Goal: Task Accomplishment & Management: Manage account settings

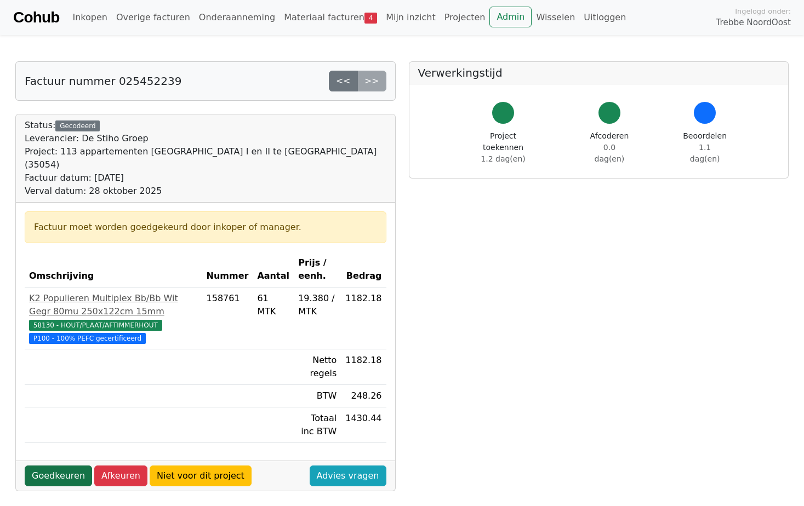
click at [66, 466] on link "Goedkeuren" at bounding box center [58, 476] width 67 height 21
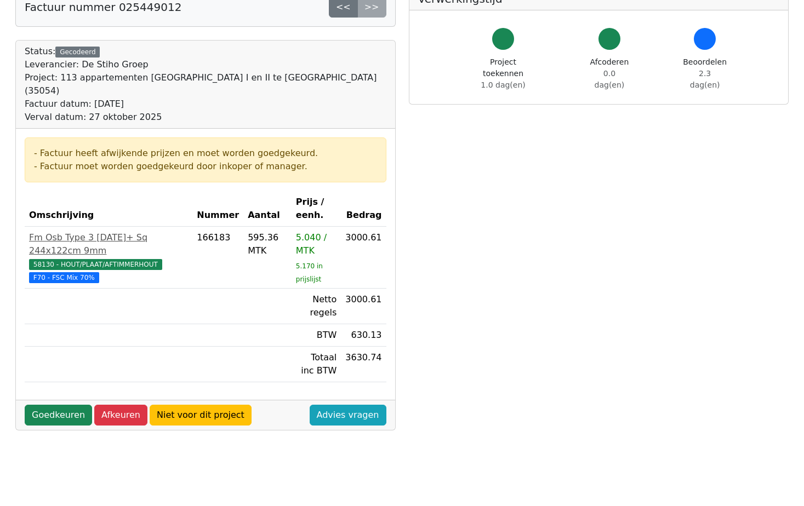
scroll to position [55, 0]
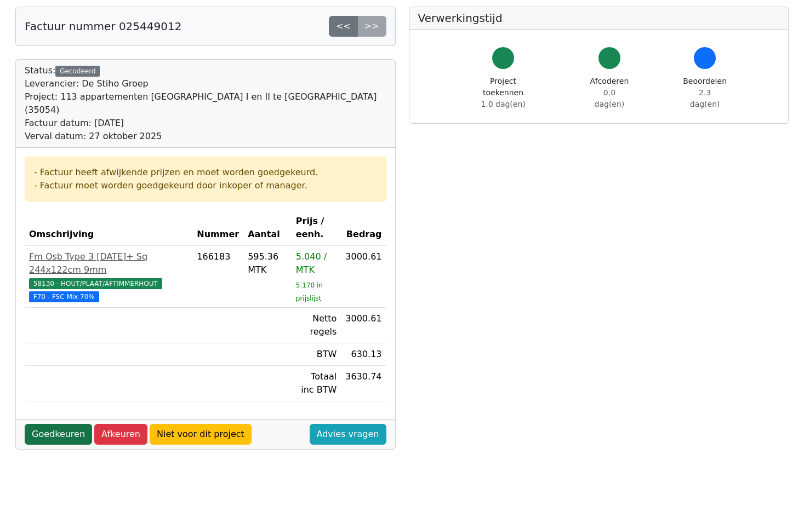
click at [61, 424] on link "Goedkeuren" at bounding box center [58, 434] width 67 height 21
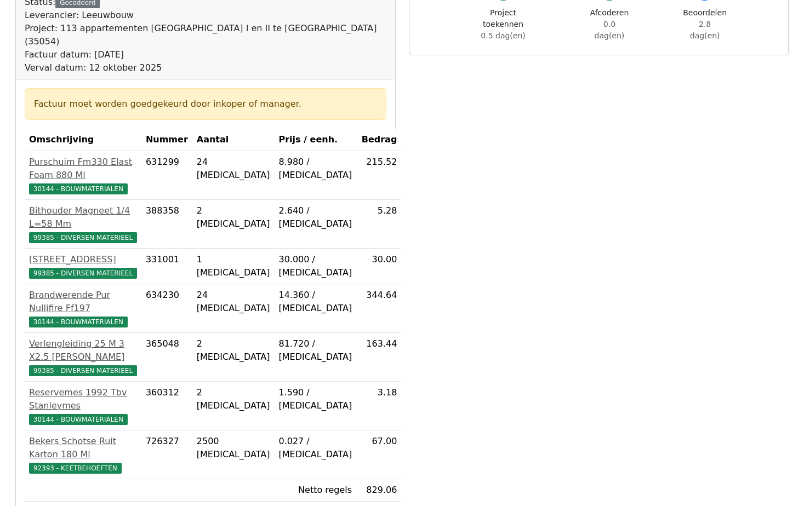
scroll to position [164, 0]
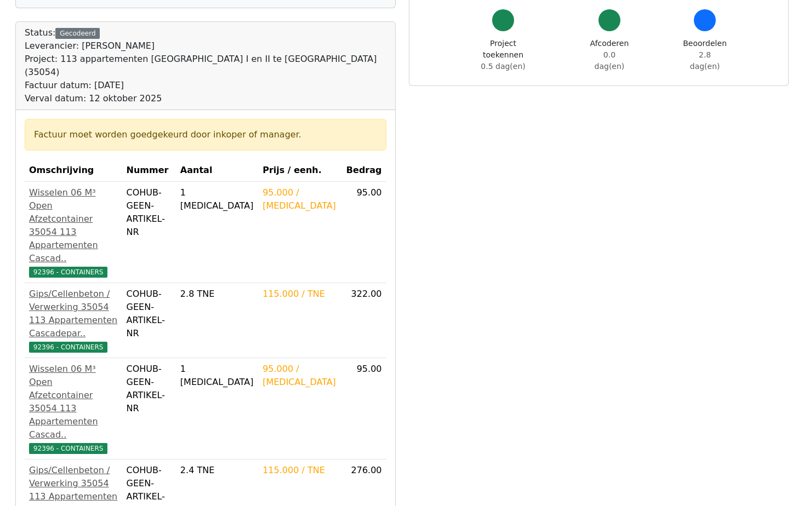
scroll to position [110, 0]
